Goal: Transaction & Acquisition: Purchase product/service

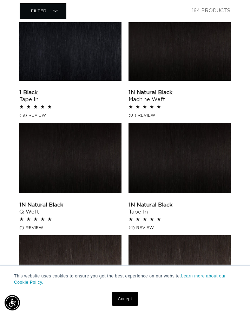
scroll to position [0, 423]
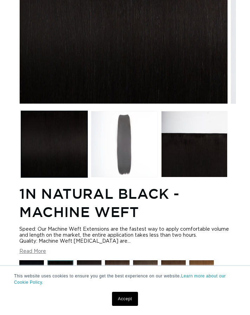
click at [133, 126] on button "Load image 2 in gallery view" at bounding box center [124, 144] width 66 height 66
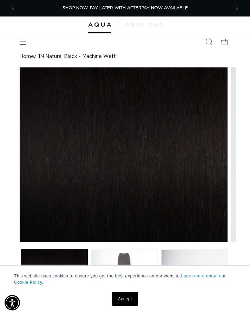
click at [121, 250] on button "Load image 2 in gallery view" at bounding box center [124, 282] width 66 height 66
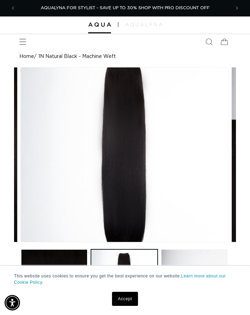
scroll to position [0, 211]
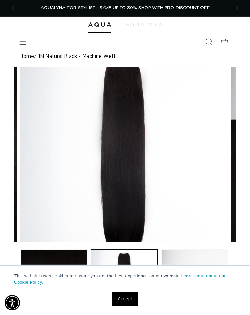
click at [194, 261] on button "Load image 3 in gallery view" at bounding box center [194, 282] width 66 height 66
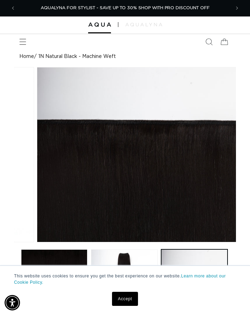
scroll to position [0, 420]
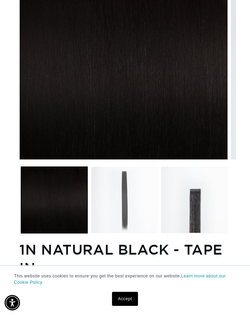
click at [129, 190] on button "Load image 2 in gallery view" at bounding box center [124, 200] width 66 height 66
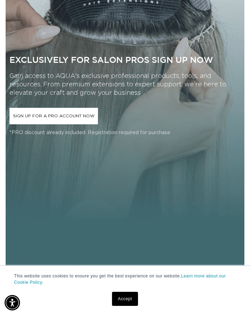
scroll to position [0, 211]
